Goal: Information Seeking & Learning: Learn about a topic

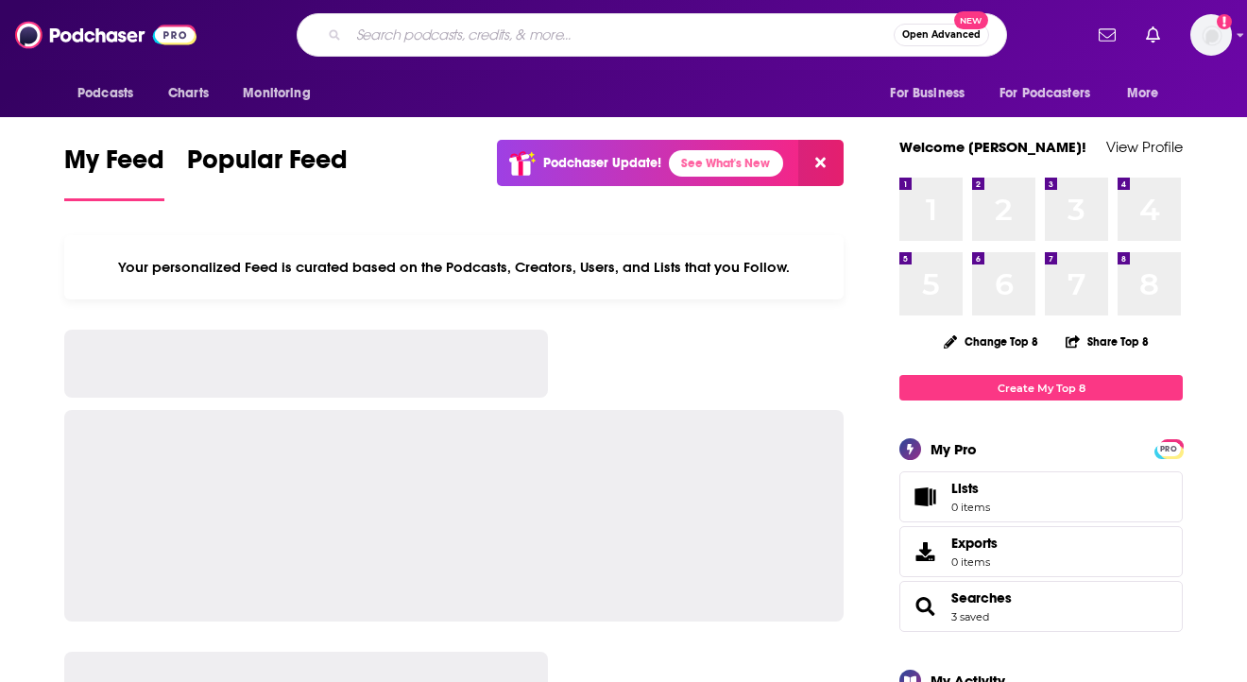
click at [379, 32] on input "Search podcasts, credits, & more..." at bounding box center [620, 35] width 545 height 30
type input "Medical Entrepreneur podcast"
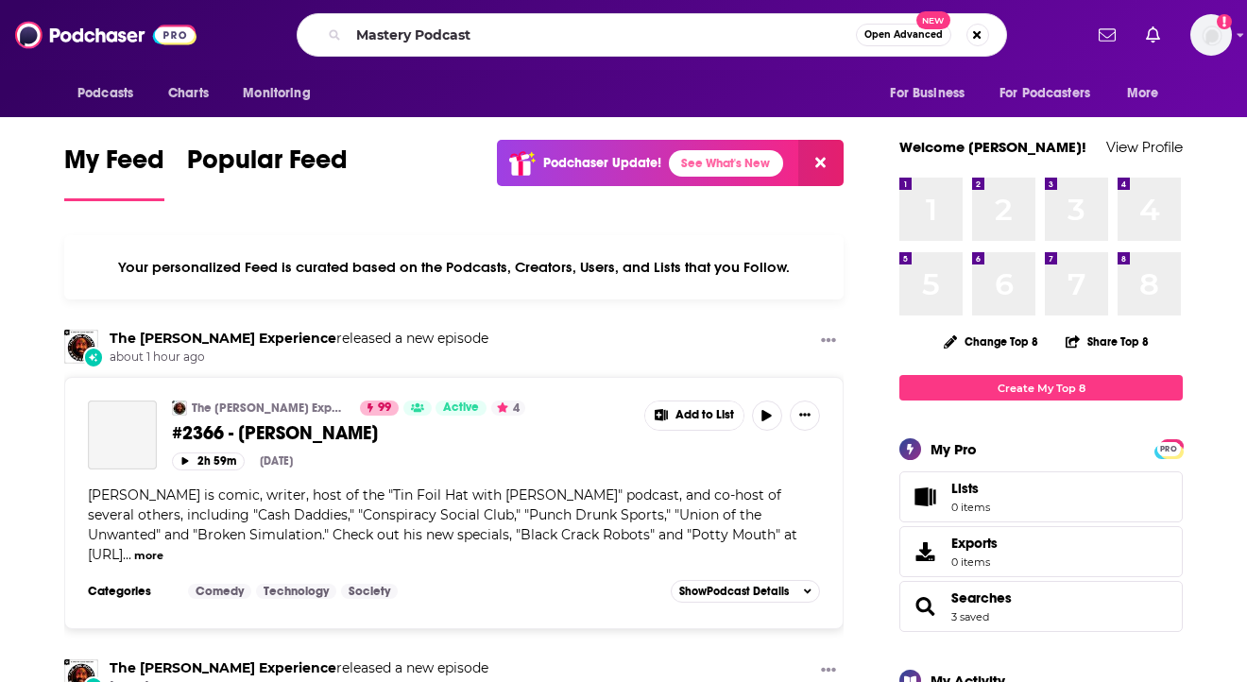
type input "Mastery Podcast"
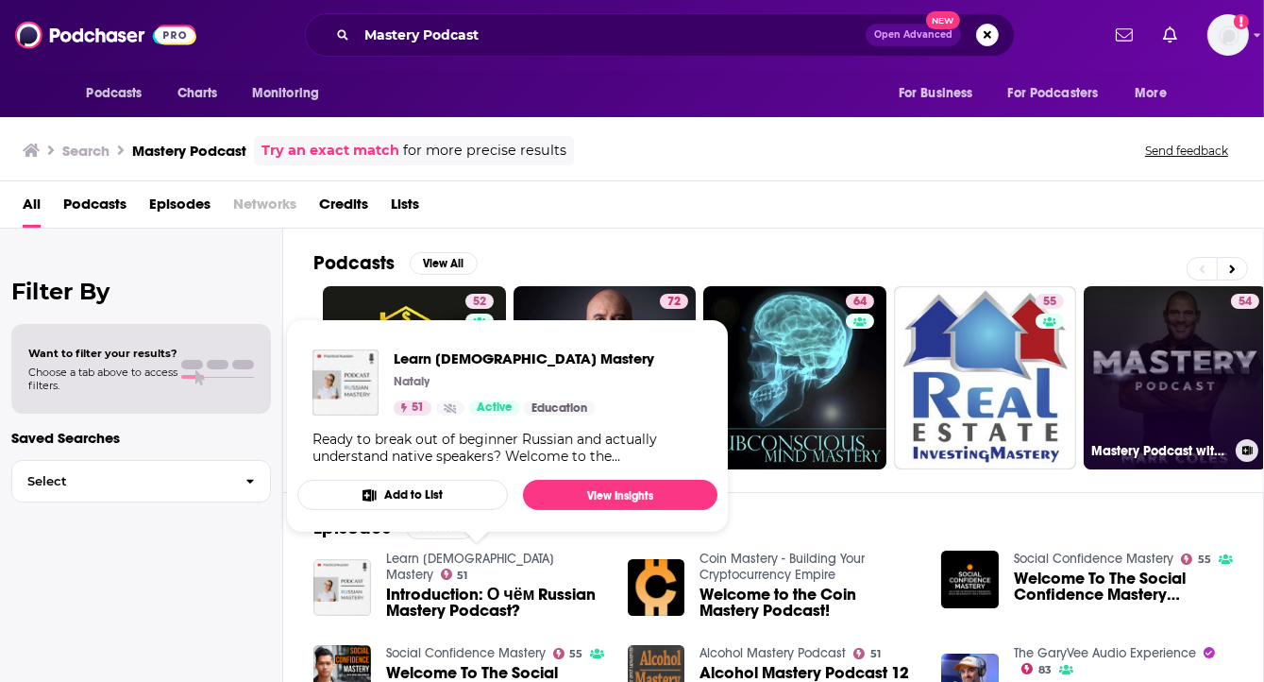
click at [1124, 332] on link "54 Mastery Podcast with [PERSON_NAME]" at bounding box center [1175, 377] width 183 height 183
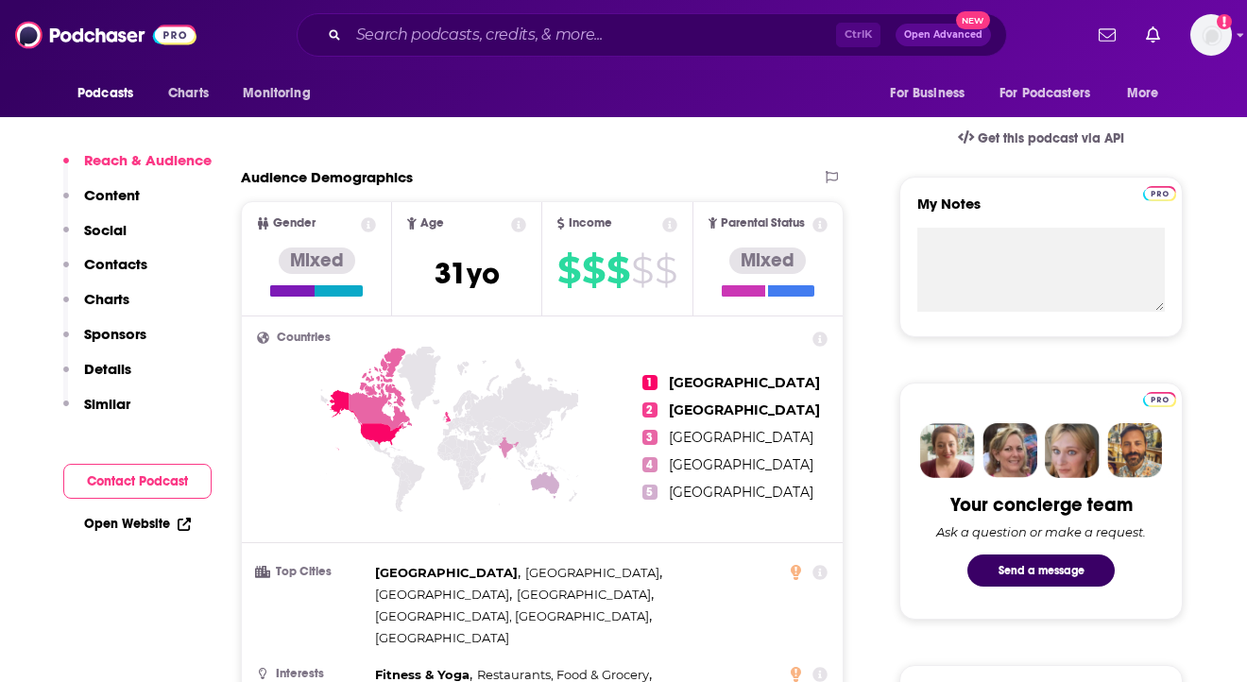
scroll to position [590, 0]
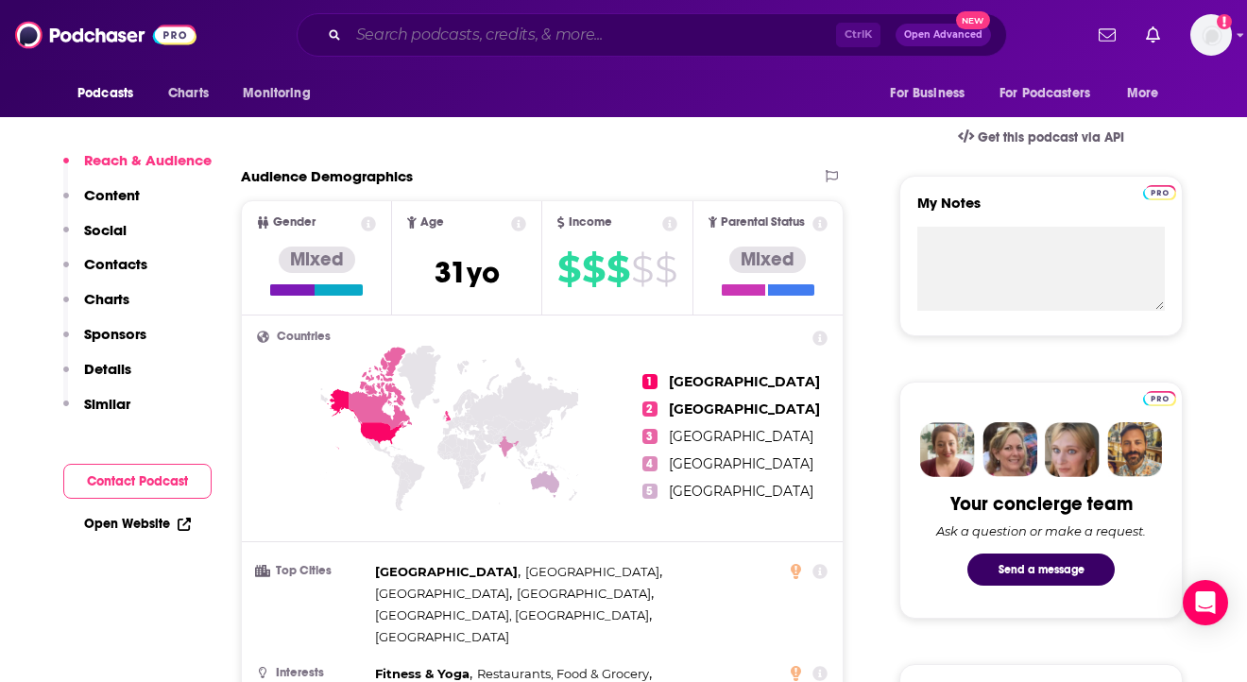
click at [546, 45] on input "Search podcasts, credits, & more..." at bounding box center [591, 35] width 487 height 30
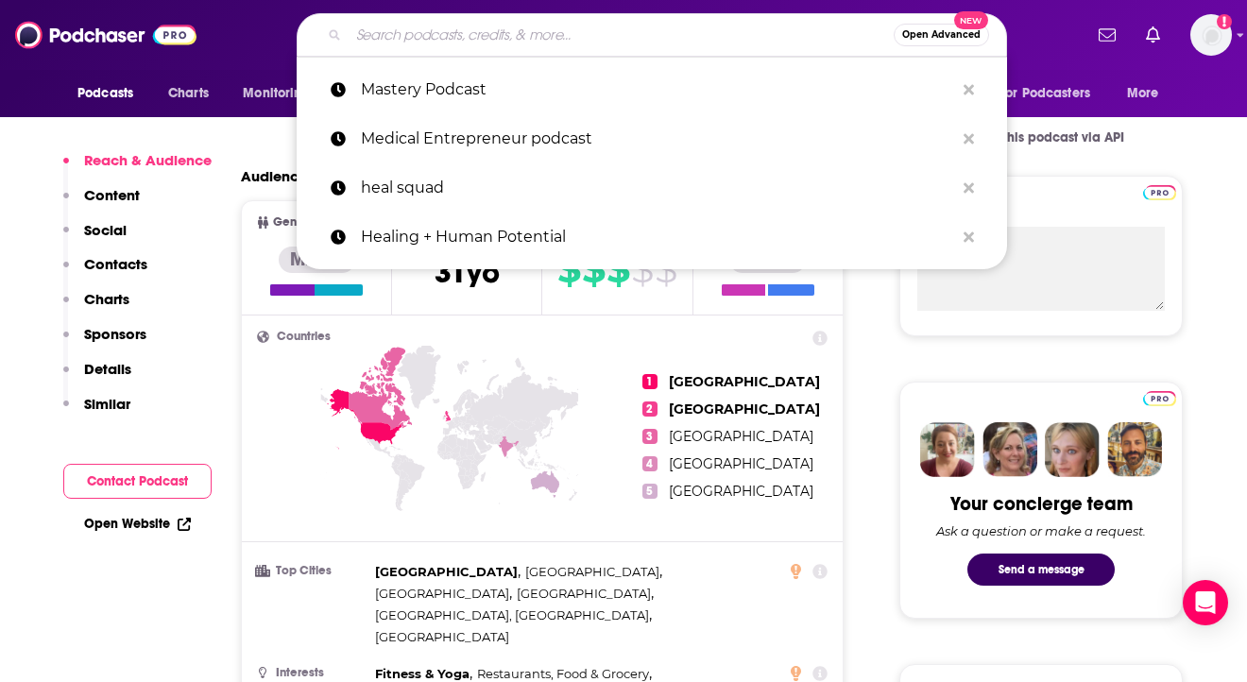
paste input "Mastery Podcast with Dr. Sas"
type input "Mastery Podcast with Dr. Sas"
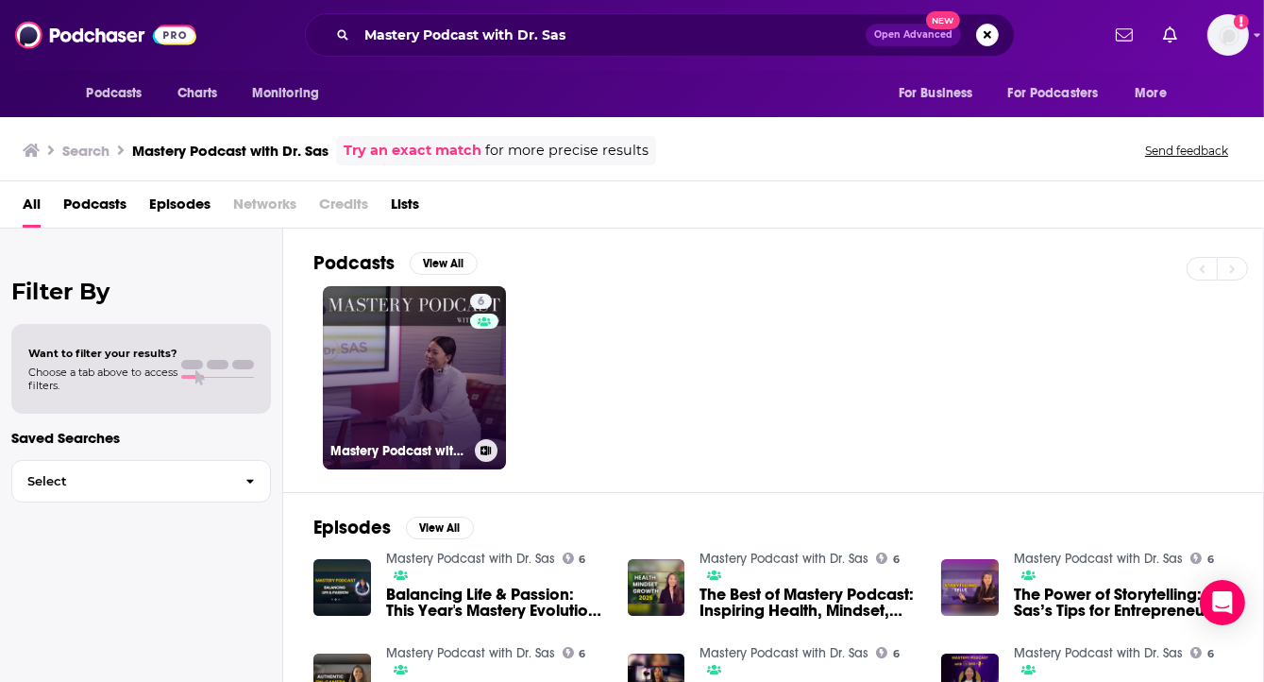
click at [374, 365] on link "6 Mastery Podcast with Dr. Sas" at bounding box center [414, 377] width 183 height 183
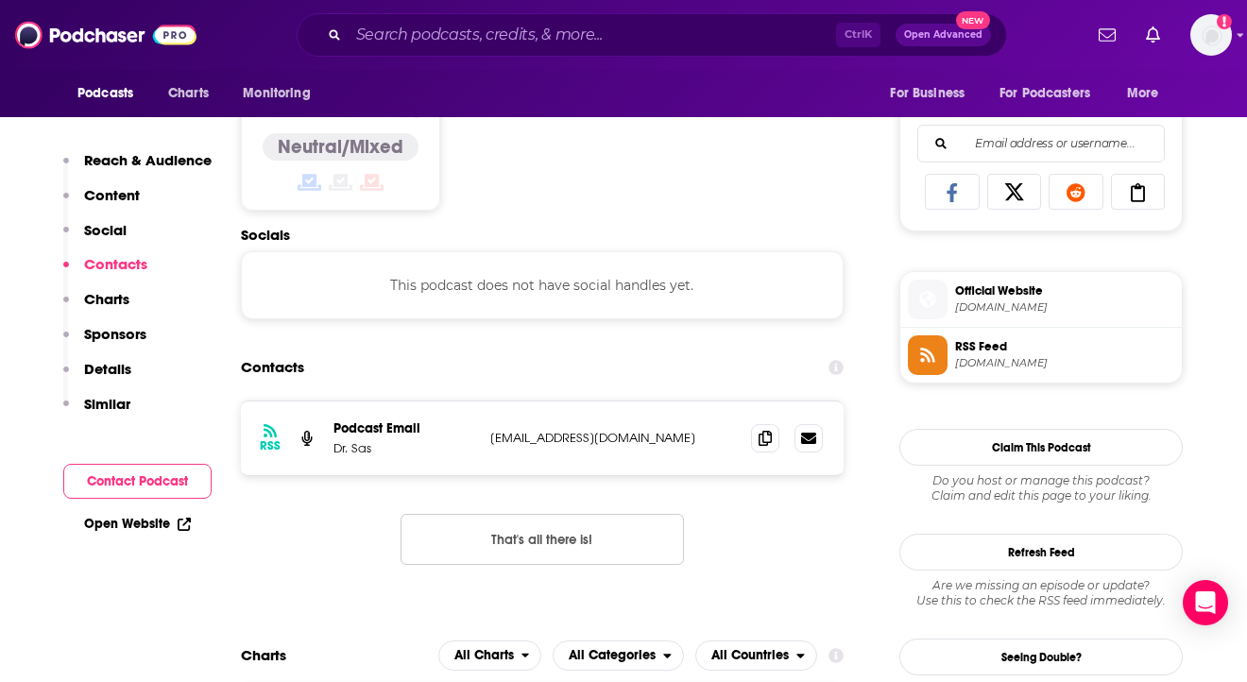
scroll to position [1416, 0]
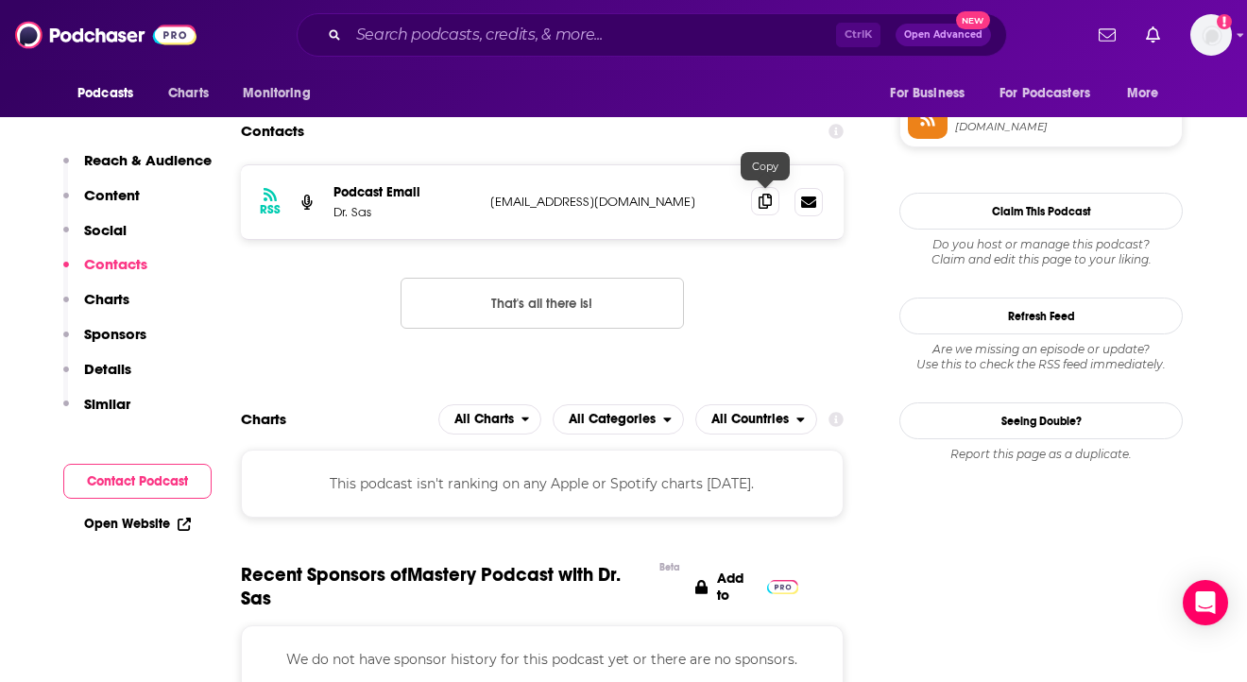
click at [770, 195] on icon at bounding box center [764, 201] width 13 height 15
click at [478, 40] on input "Search podcasts, credits, & more..." at bounding box center [591, 35] width 487 height 30
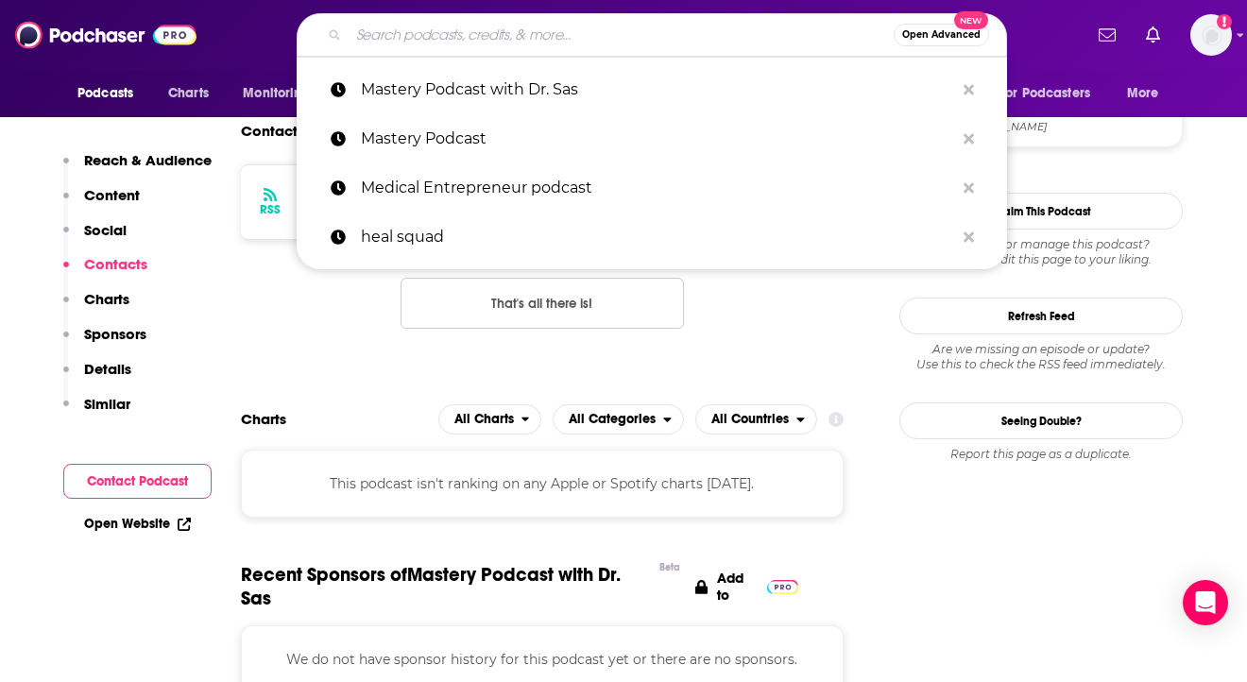
paste input "The Primal Podcast"
type input "The Primal Podcast"
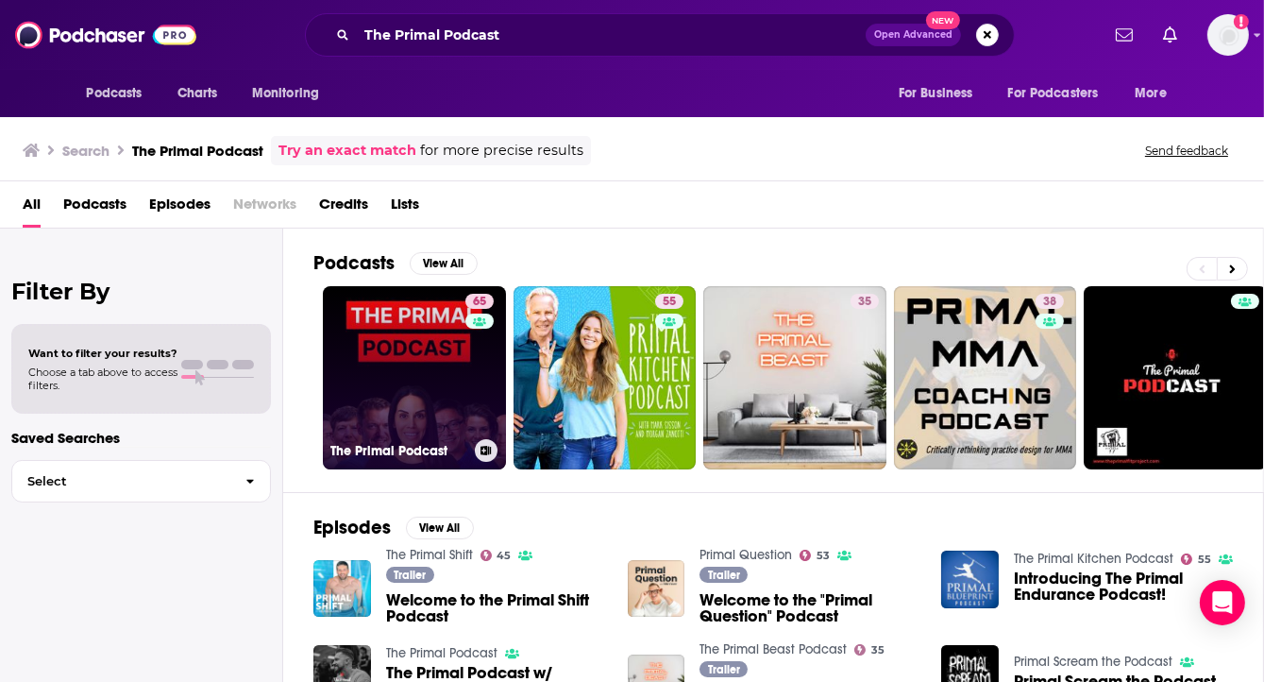
click at [424, 390] on link "65 The Primal Podcast" at bounding box center [414, 377] width 183 height 183
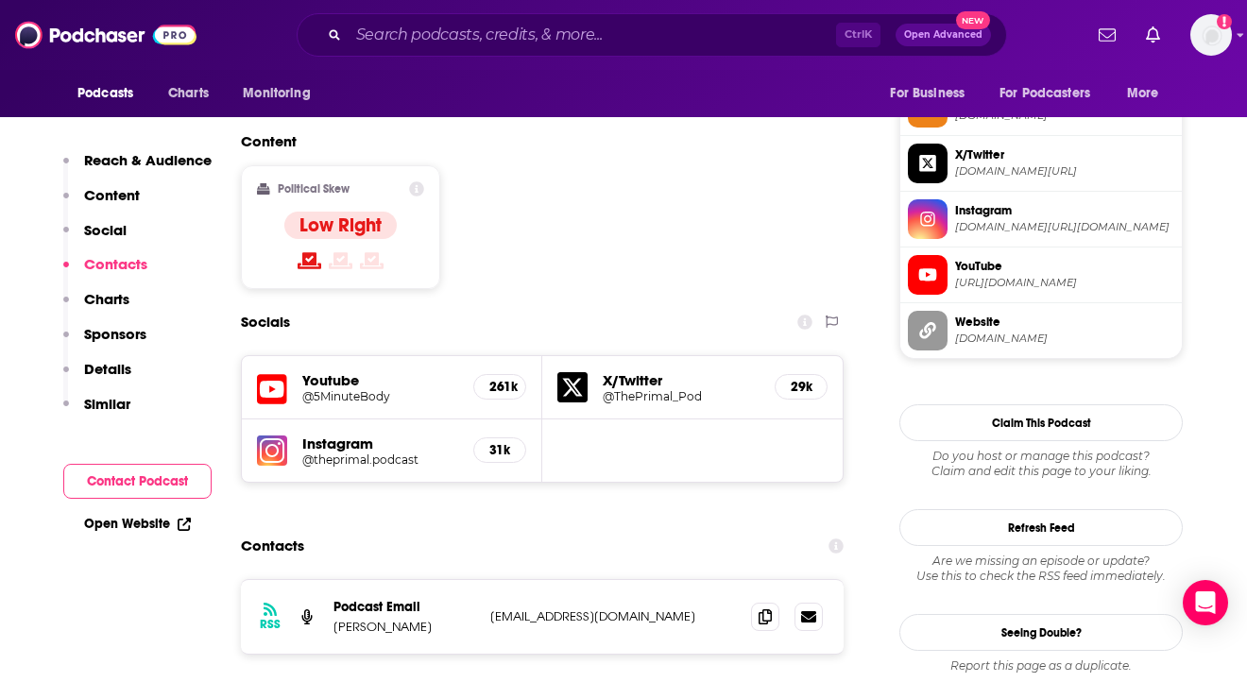
scroll to position [1534, 0]
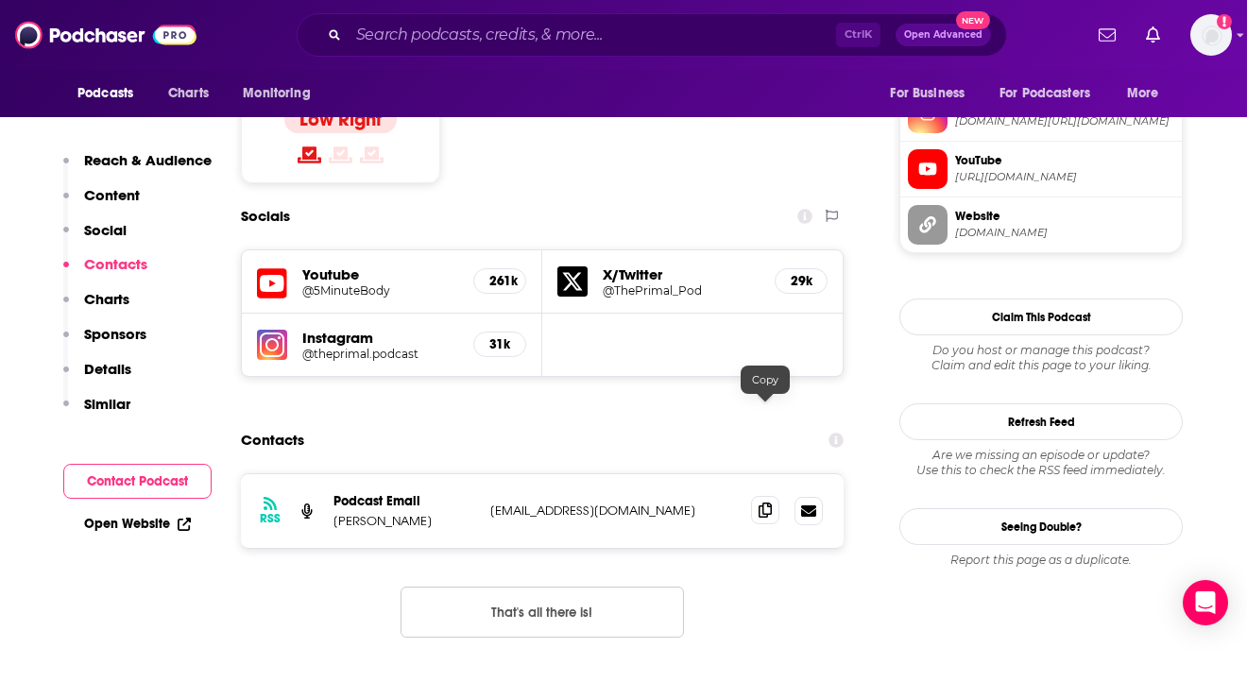
click at [761, 502] on icon at bounding box center [764, 509] width 13 height 15
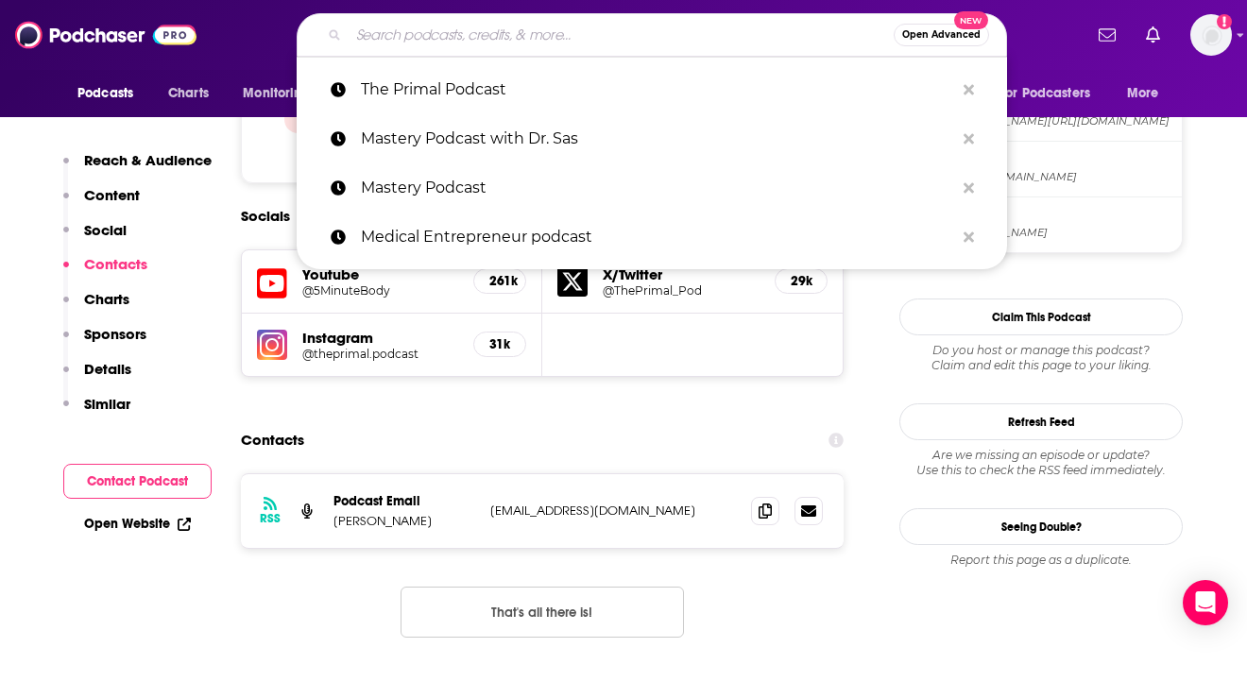
click at [460, 33] on input "Search podcasts, credits, & more..." at bounding box center [620, 35] width 545 height 30
paste input "The Dr. [PERSON_NAME] Show"
type input "The Dr. [PERSON_NAME] Show"
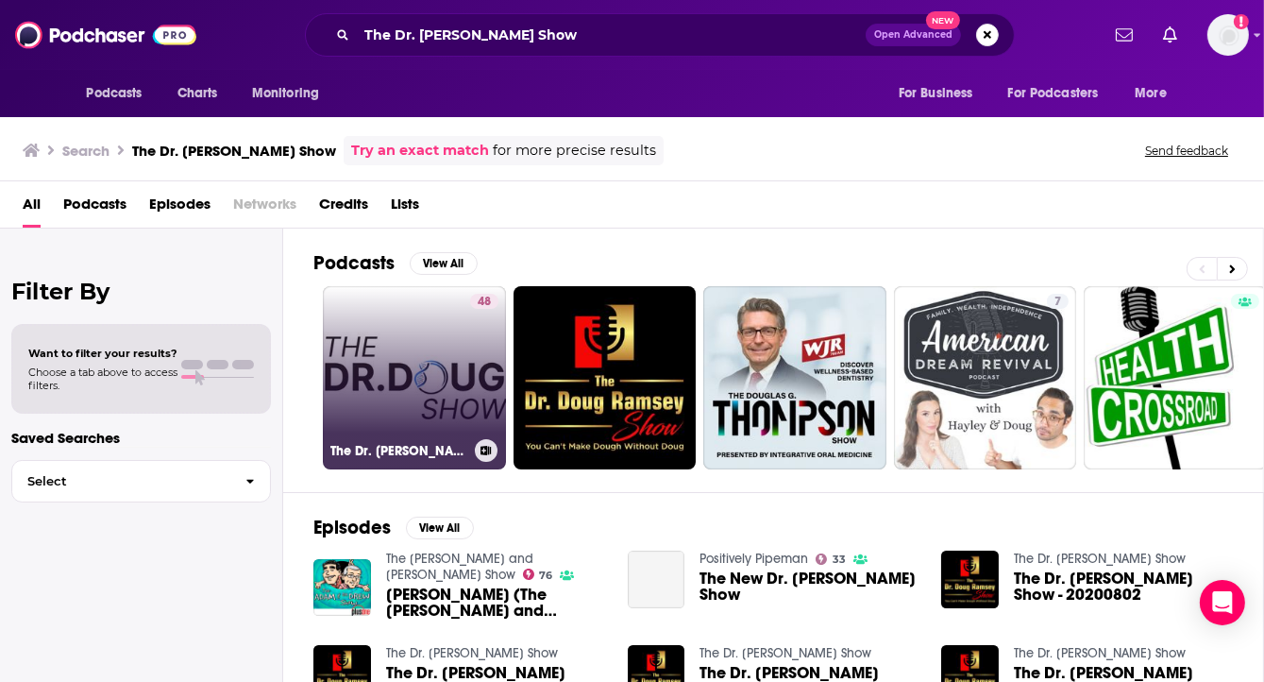
click at [438, 394] on link "48 The Dr. [PERSON_NAME] Show" at bounding box center [414, 377] width 183 height 183
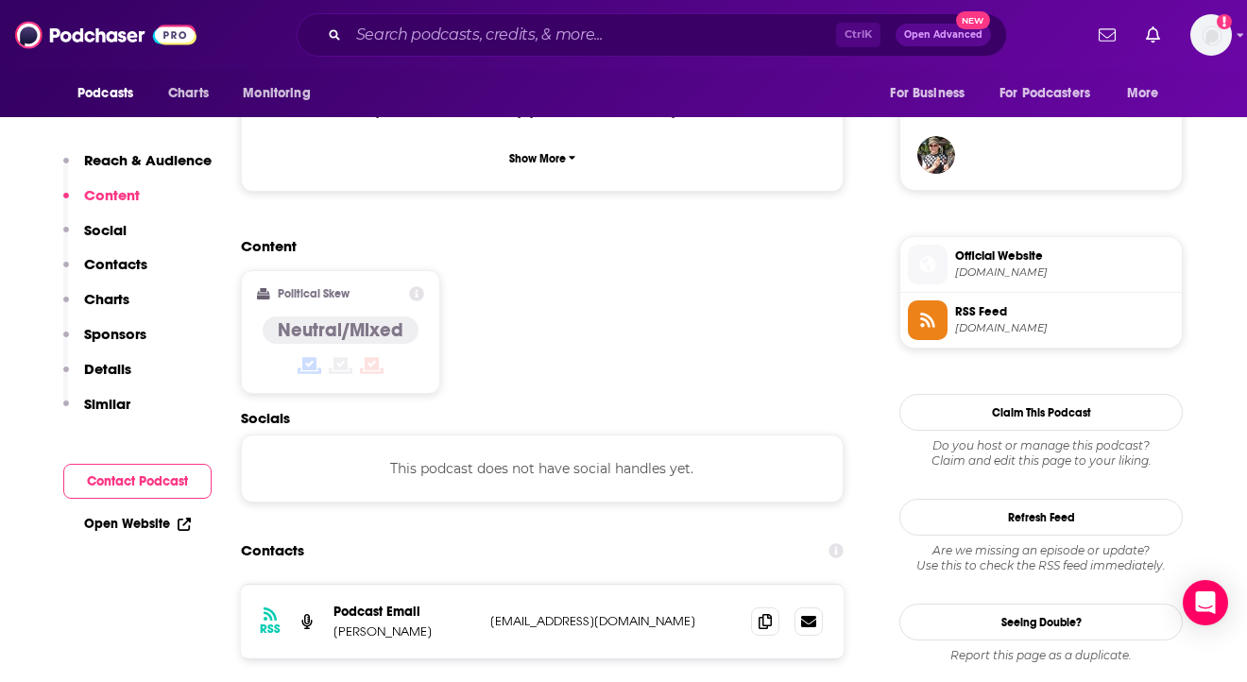
scroll to position [1416, 0]
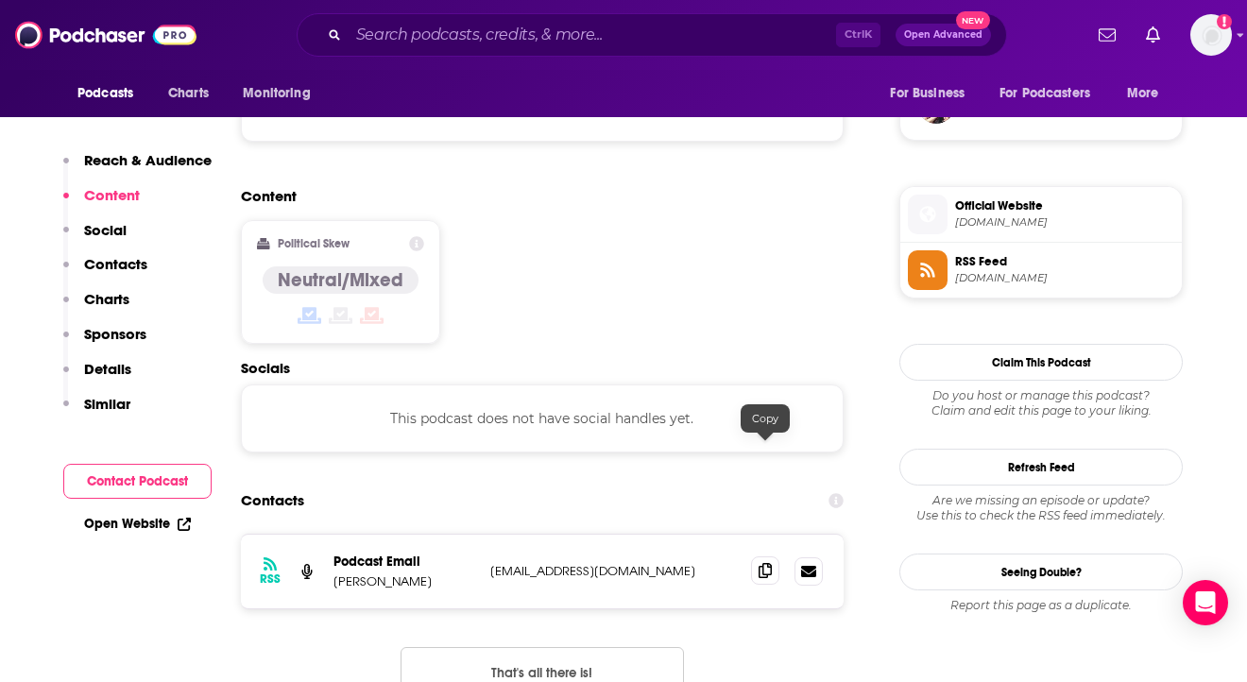
click at [757, 556] on span at bounding box center [765, 570] width 28 height 28
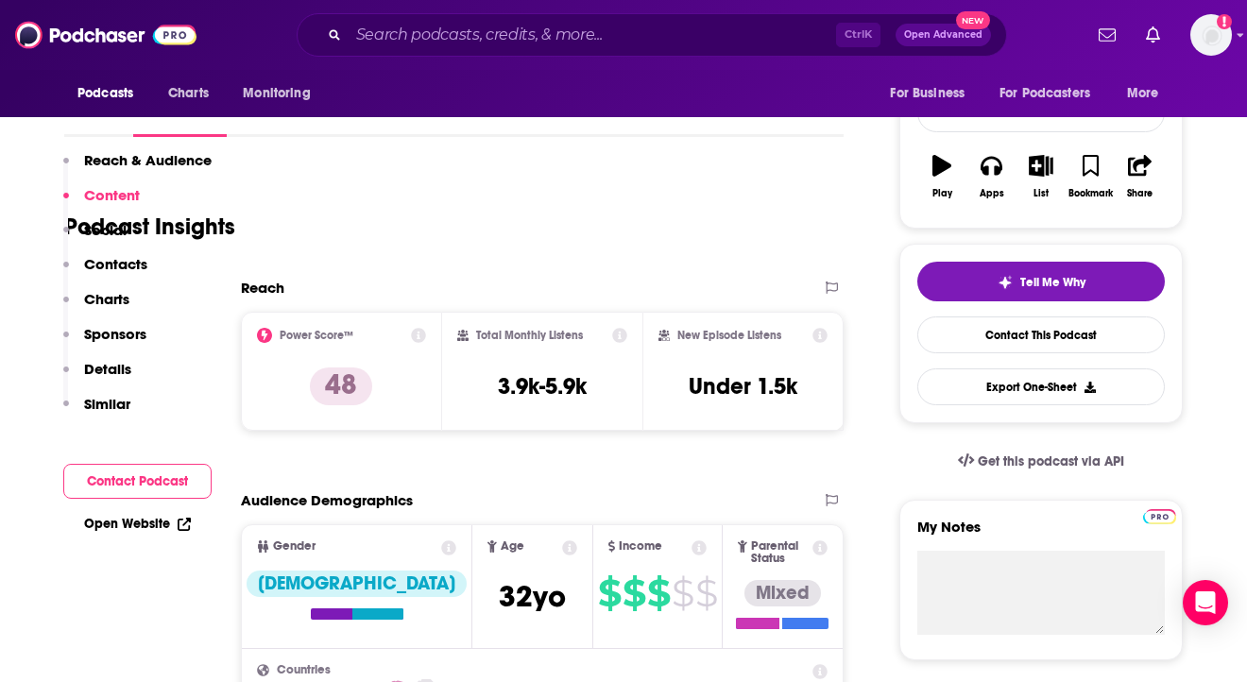
scroll to position [0, 0]
